Goal: Task Accomplishment & Management: Manage account settings

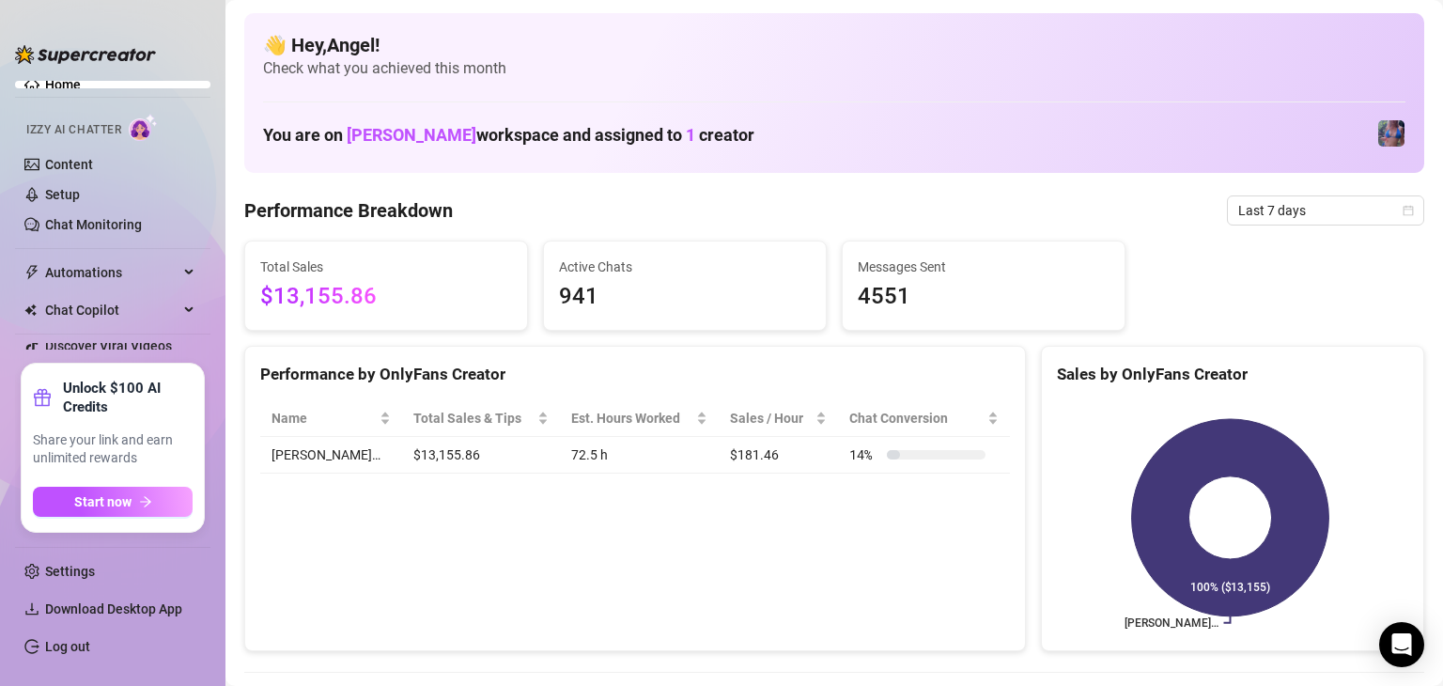
click at [1342, 217] on span "Last 7 days" at bounding box center [1325, 210] width 175 height 28
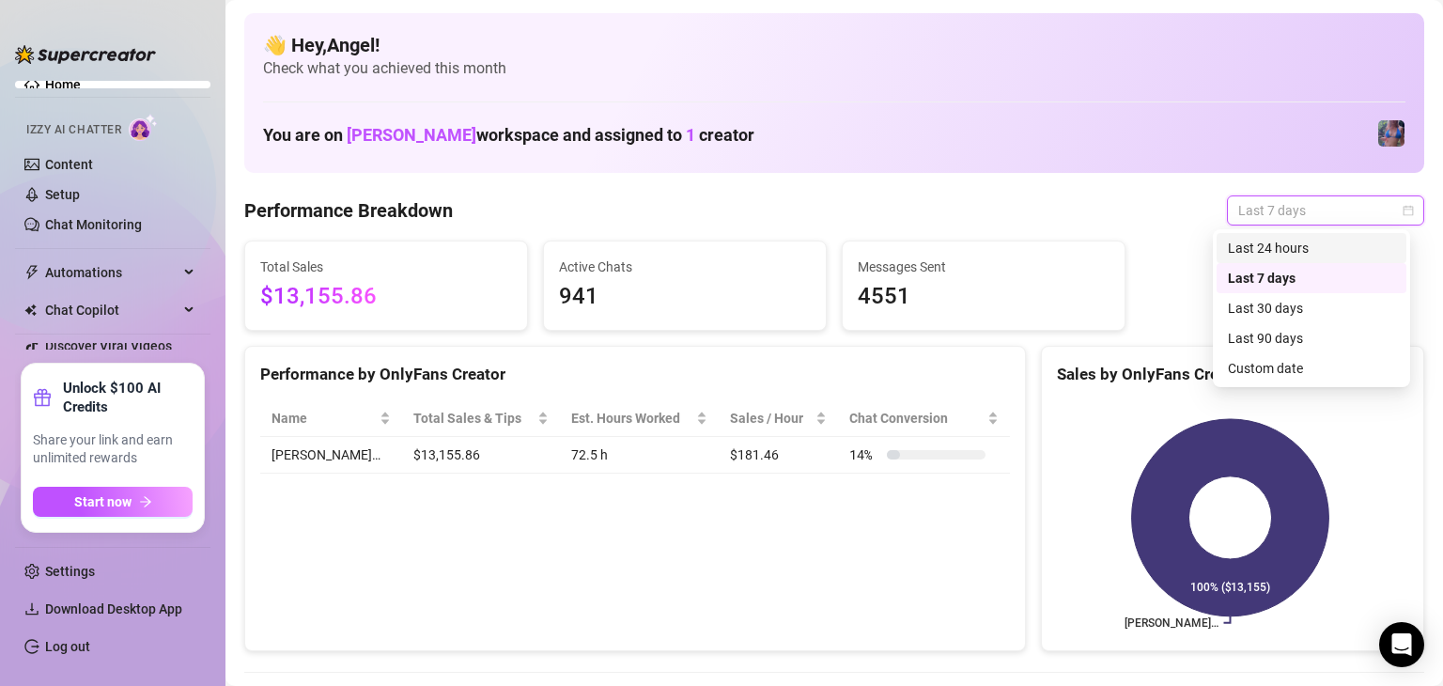
click at [1339, 253] on div "Last 24 hours" at bounding box center [1311, 248] width 167 height 21
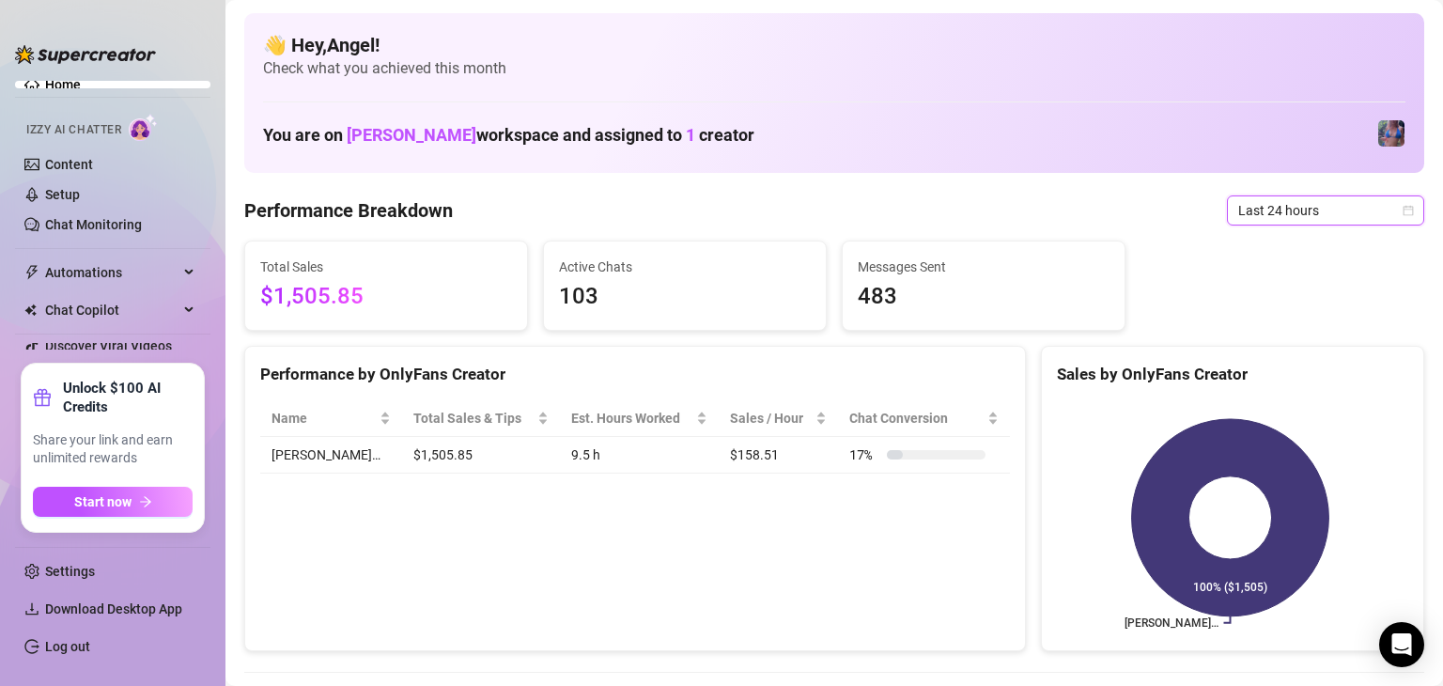
click at [1047, 112] on div "👋 Hey, [PERSON_NAME] ! Check what you achieved this month You are on [PERSON_NA…" at bounding box center [834, 93] width 1180 height 160
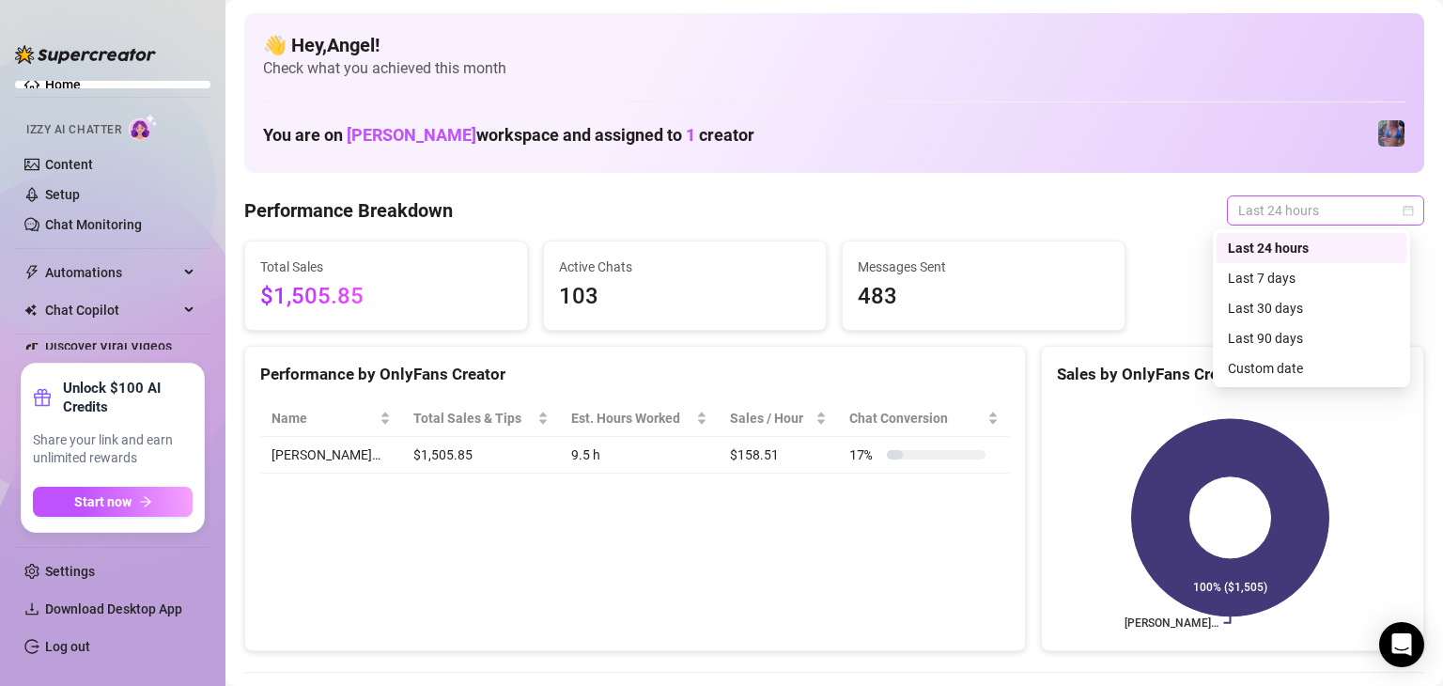
click at [1264, 210] on span "Last 24 hours" at bounding box center [1325, 210] width 175 height 28
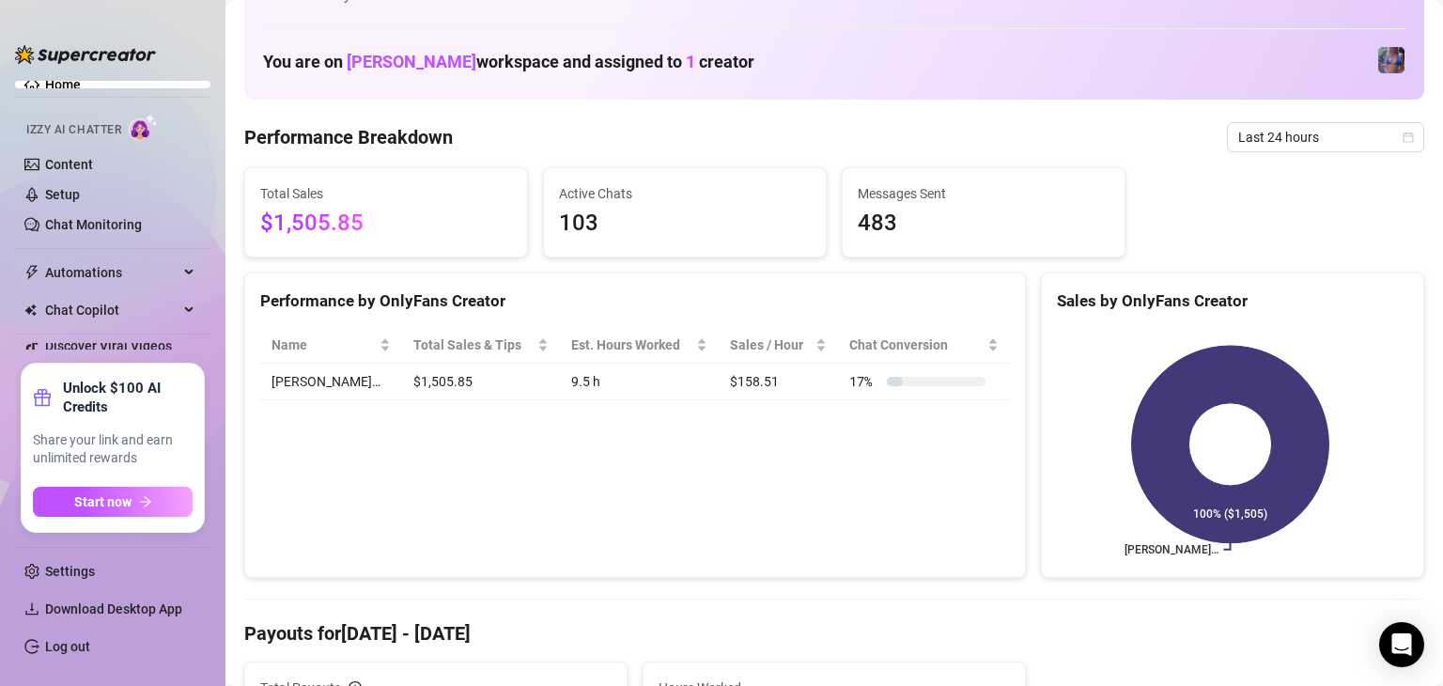
scroll to position [94, 0]
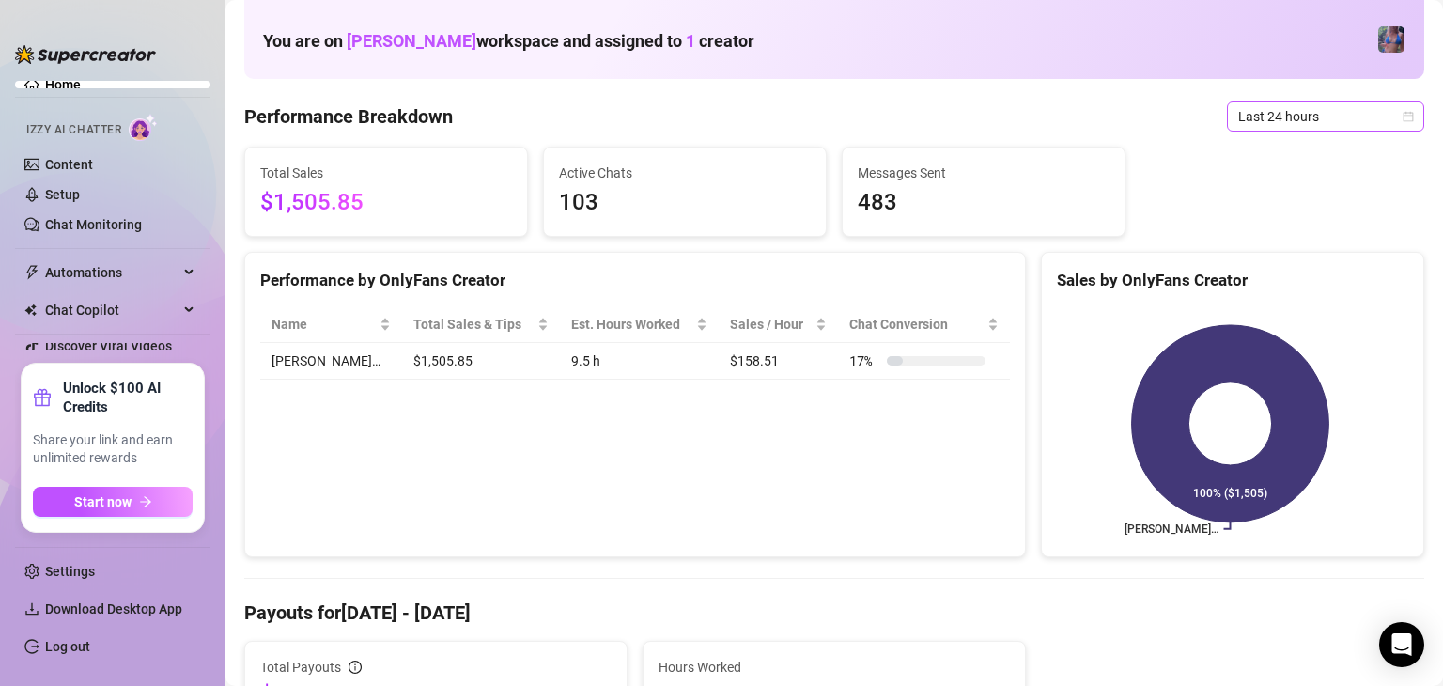
click at [1330, 117] on span "Last 24 hours" at bounding box center [1325, 116] width 175 height 28
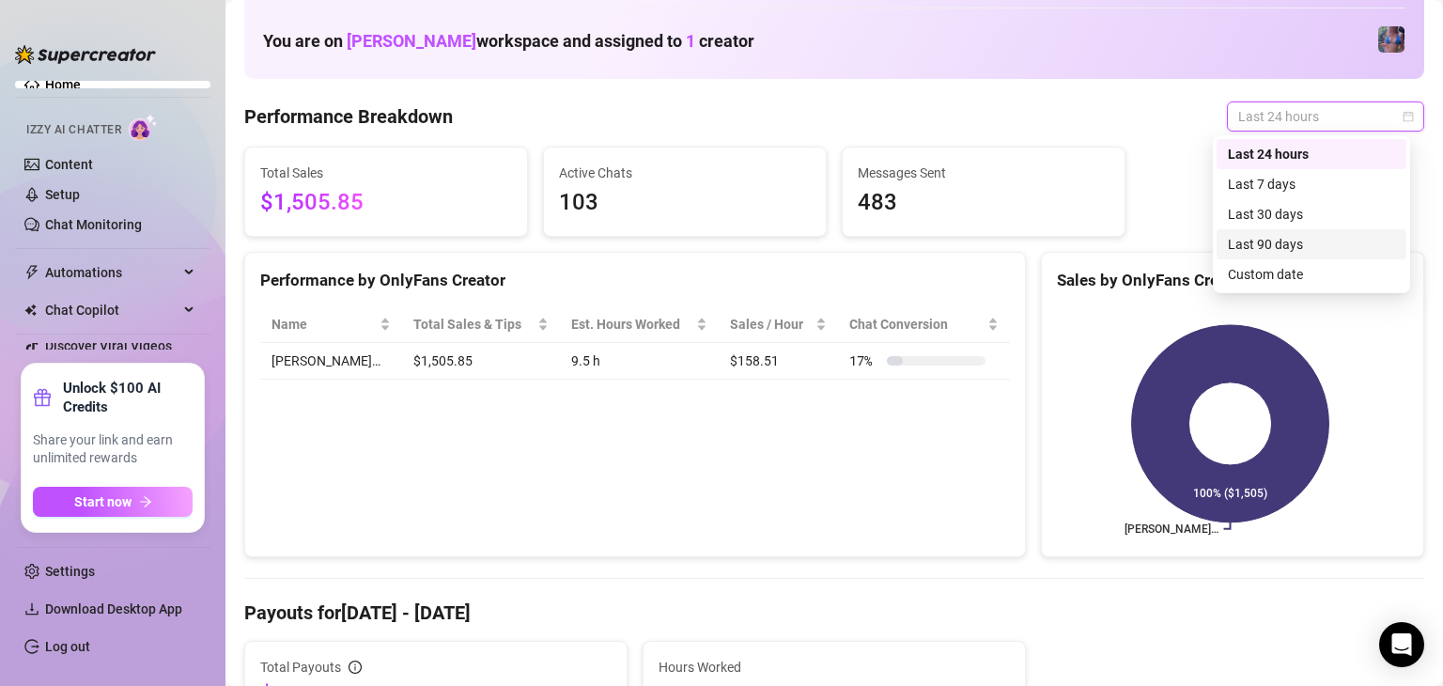
click at [1332, 229] on div "Last 90 days" at bounding box center [1312, 244] width 190 height 30
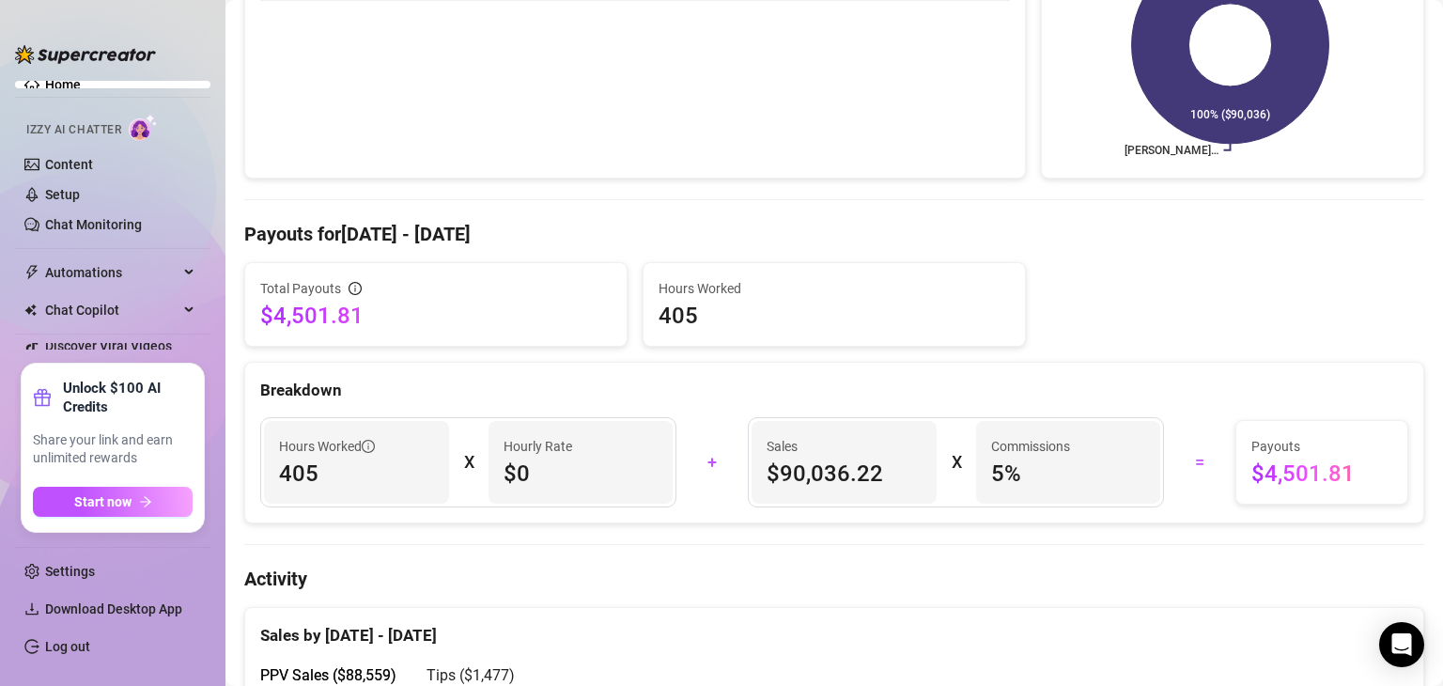
scroll to position [0, 0]
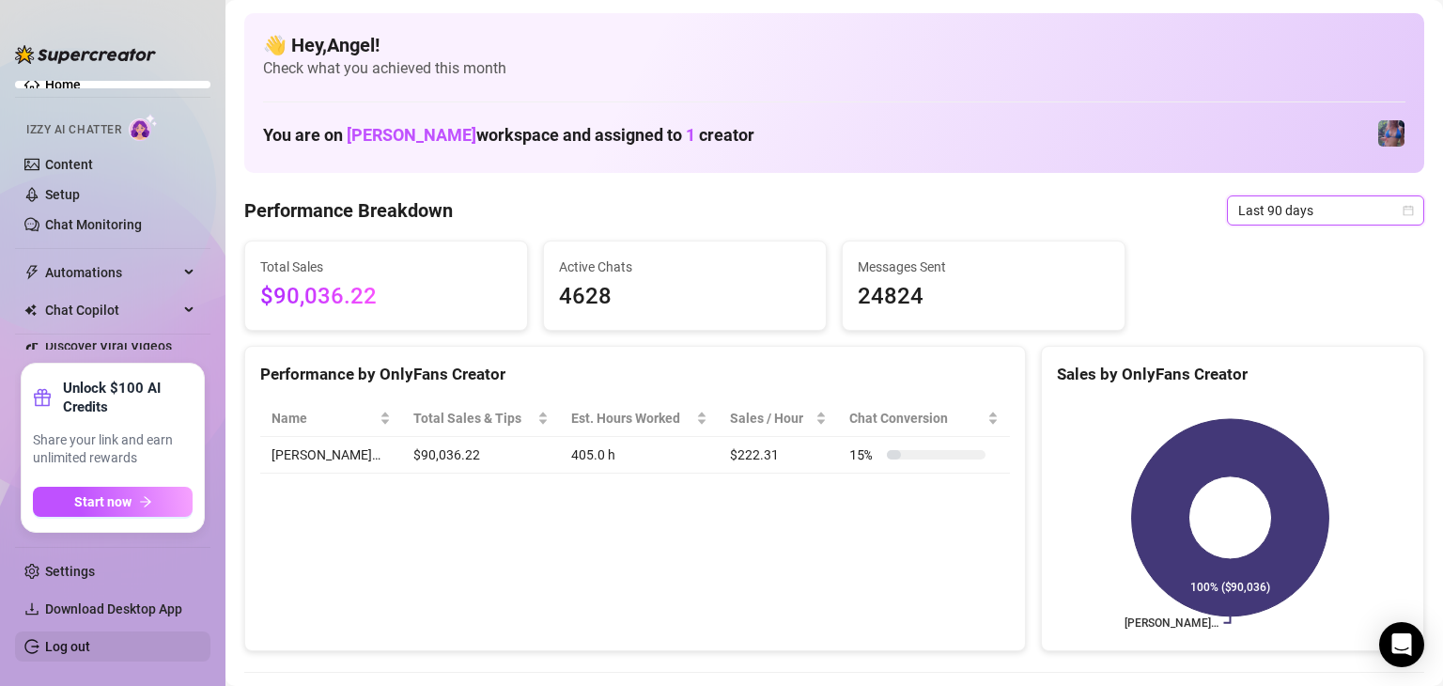
click at [90, 644] on link "Log out" at bounding box center [67, 646] width 45 height 15
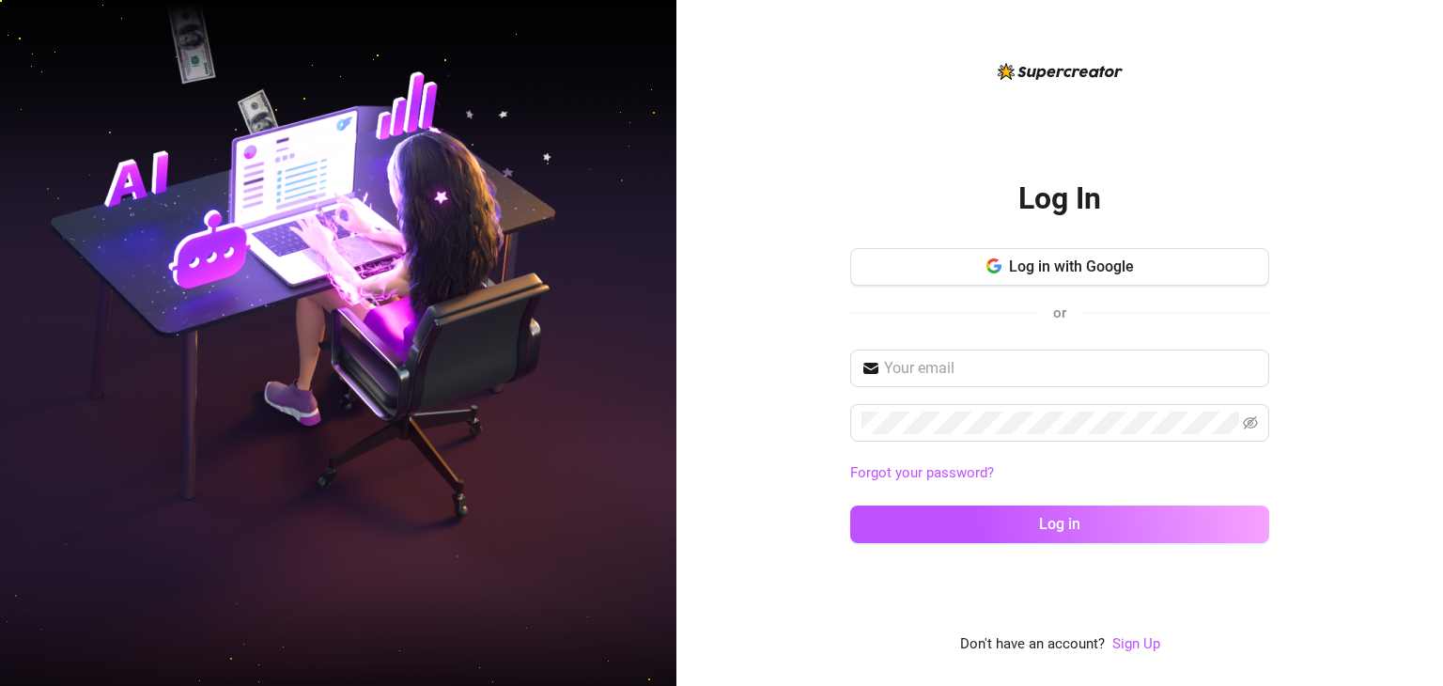
click at [1127, 286] on div "Log in with Google or" at bounding box center [1059, 294] width 419 height 92
click at [1161, 256] on button "Log in with Google" at bounding box center [1059, 267] width 419 height 38
